Goal: Task Accomplishment & Management: Manage account settings

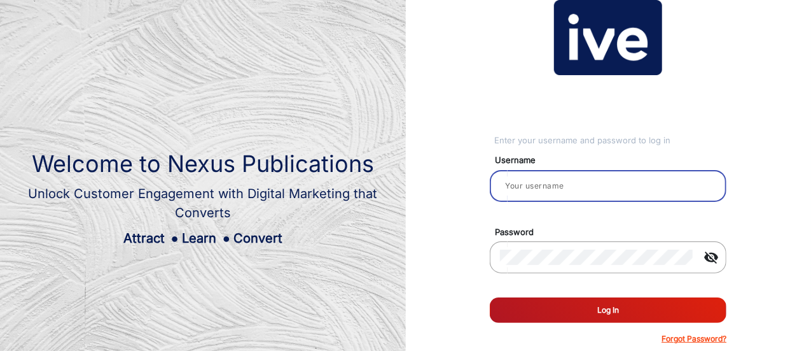
click at [597, 185] on input "email" at bounding box center [608, 185] width 216 height 15
paste input "RamsayHealth1"
type input "RamsayHealth1"
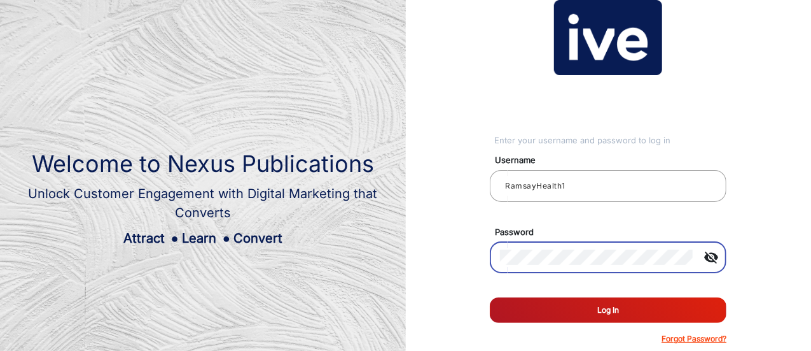
click at [592, 309] on button "Log In" at bounding box center [608, 309] width 237 height 25
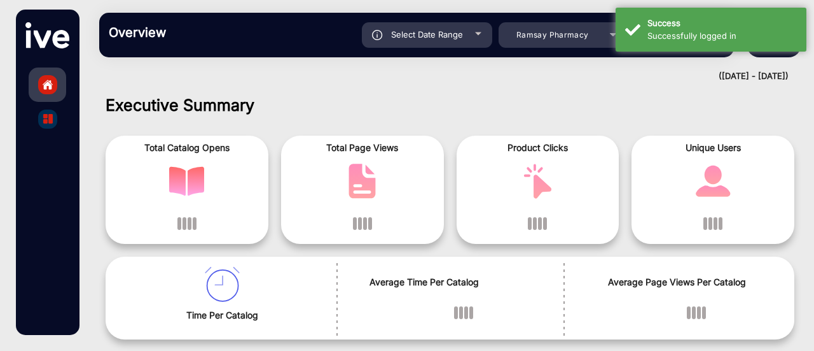
scroll to position [10, 0]
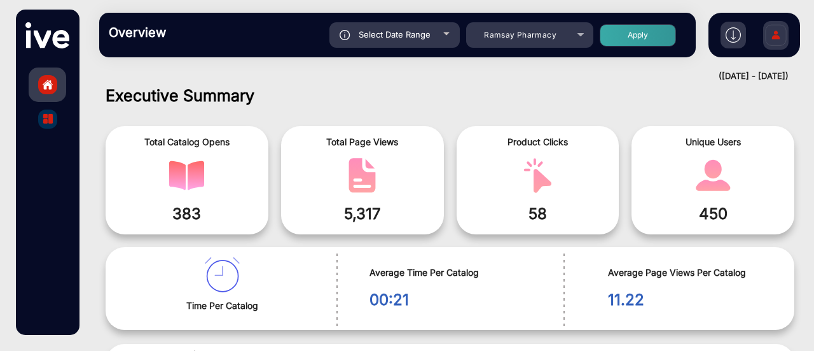
click at [443, 32] on div "Select Date Range" at bounding box center [395, 34] width 130 height 25
type input "8/30/2025"
type input "9/5/2025"
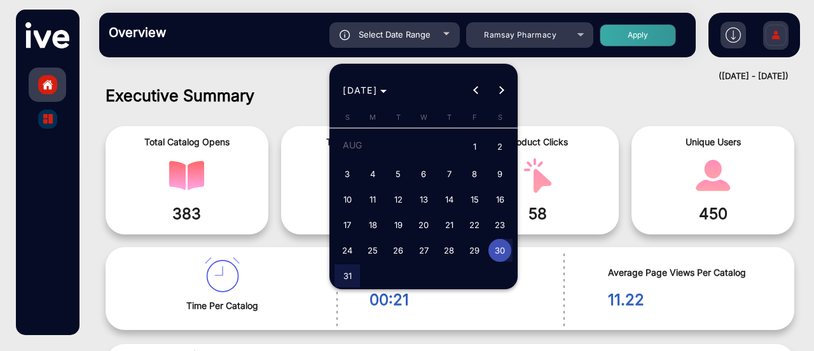
click at [450, 198] on span "14" at bounding box center [449, 199] width 23 height 23
type input "8/14/2025"
click at [506, 86] on span "Next month" at bounding box center [501, 90] width 25 height 25
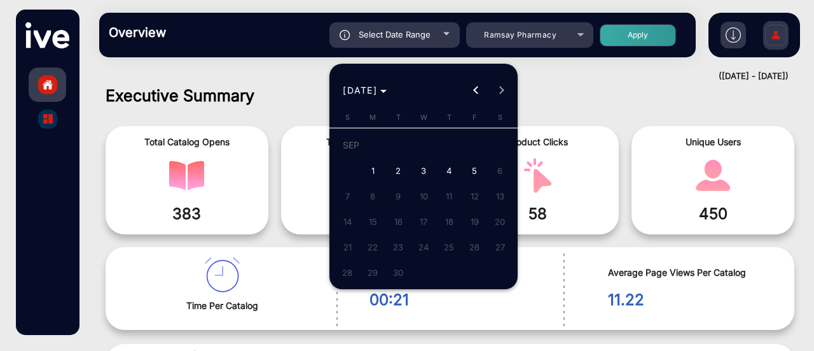
click at [300, 81] on div at bounding box center [407, 175] width 814 height 351
